Goal: Check status: Check status

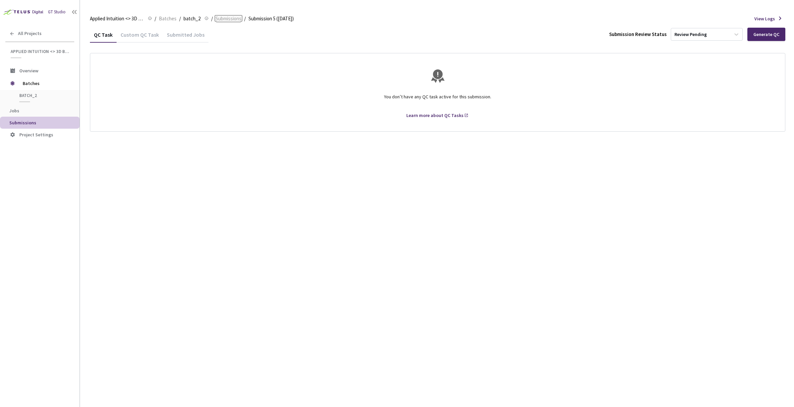
click at [234, 17] on span "Submissions" at bounding box center [228, 19] width 26 height 8
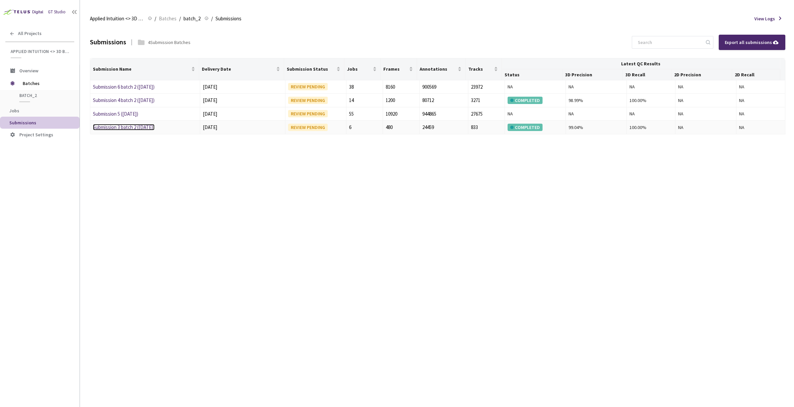
click at [134, 126] on link "Submission 3 batch 2 ([DATE])" at bounding box center [124, 127] width 62 height 6
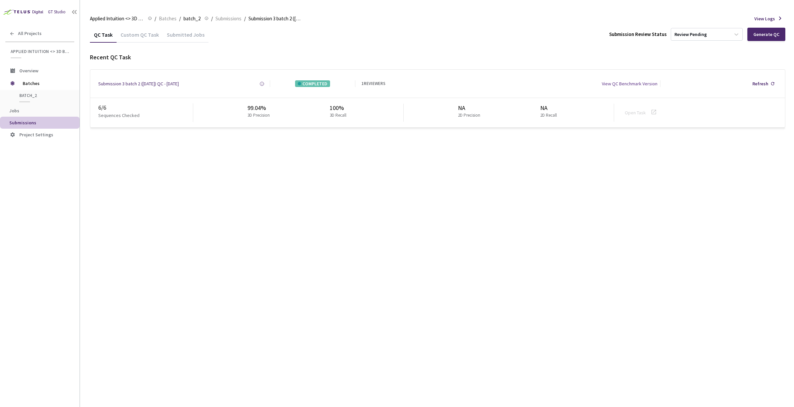
click at [201, 41] on div "Submitted Jobs" at bounding box center [186, 36] width 46 height 11
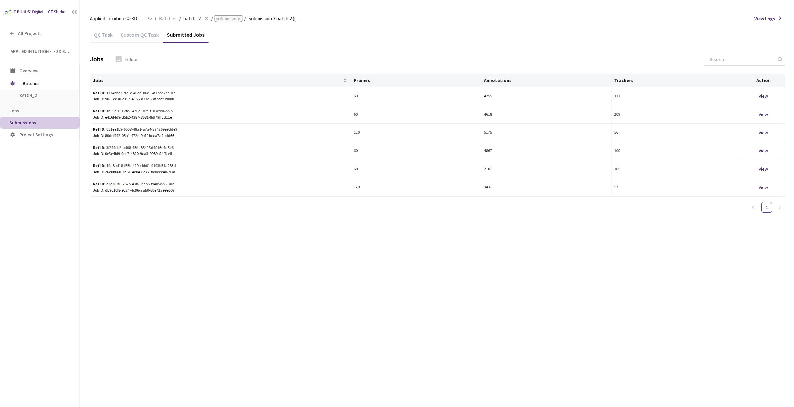
click at [222, 19] on span "Submissions" at bounding box center [228, 19] width 26 height 8
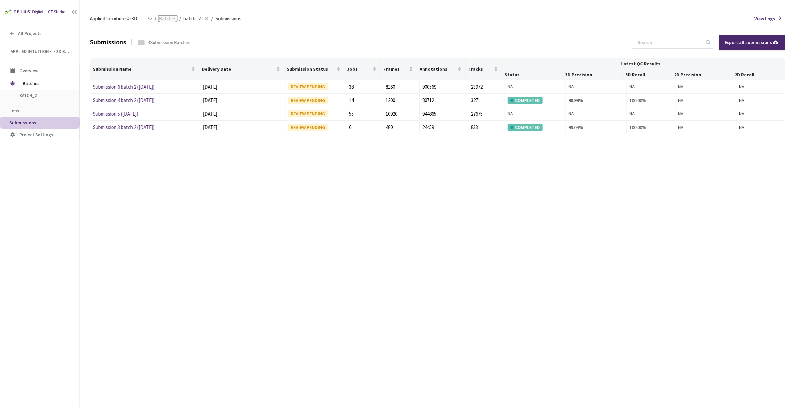
click at [168, 20] on span "Batches" at bounding box center [168, 19] width 18 height 8
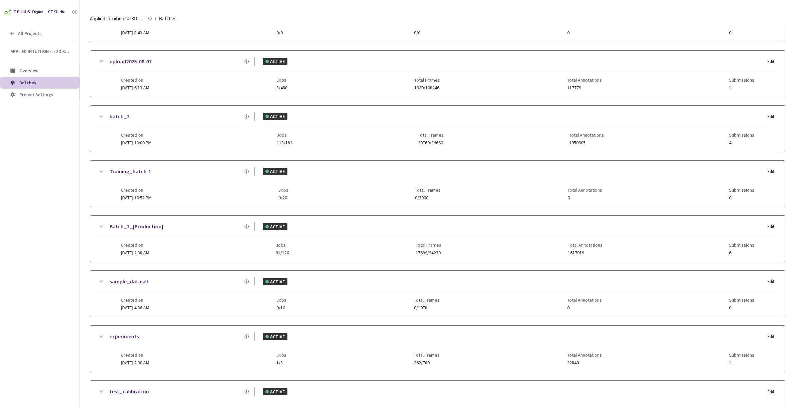
scroll to position [382, 0]
